Goal: Transaction & Acquisition: Book appointment/travel/reservation

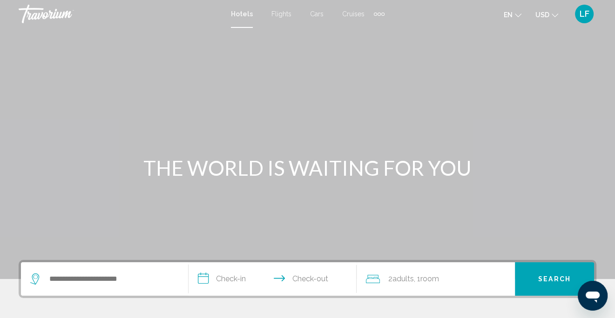
click at [281, 14] on span "Flights" at bounding box center [281, 13] width 20 height 7
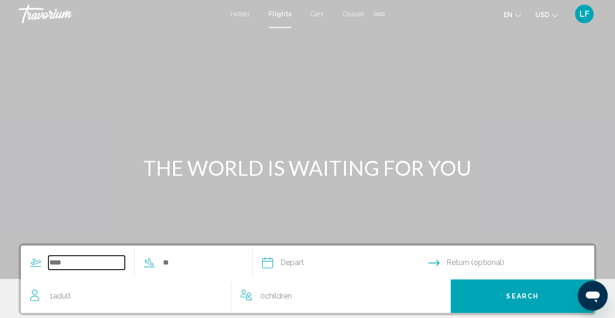
click at [96, 259] on input "Search widget" at bounding box center [86, 263] width 76 height 14
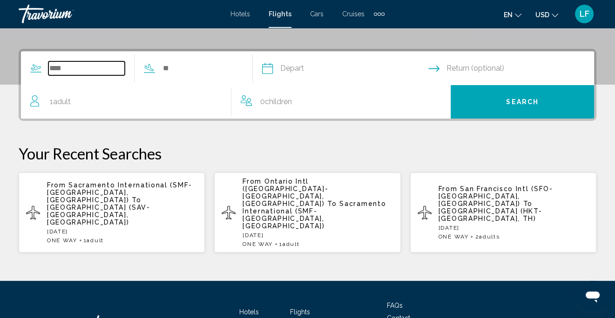
scroll to position [213, 0]
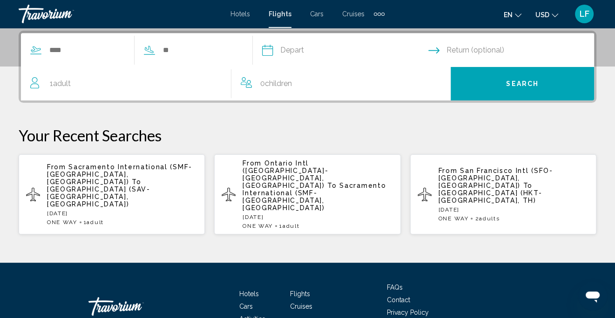
click at [150, 186] on span "[GEOGRAPHIC_DATA] (SAV-[GEOGRAPHIC_DATA], [GEOGRAPHIC_DATA])" at bounding box center [98, 197] width 103 height 22
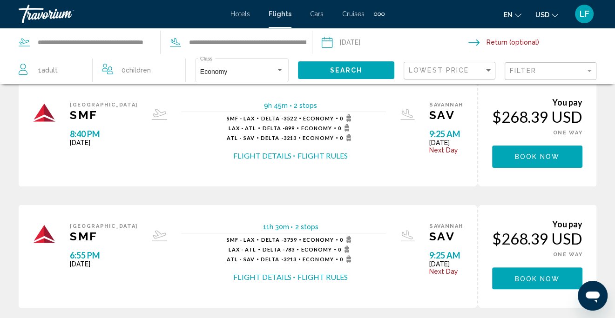
scroll to position [140, 0]
